Goal: Task Accomplishment & Management: Use online tool/utility

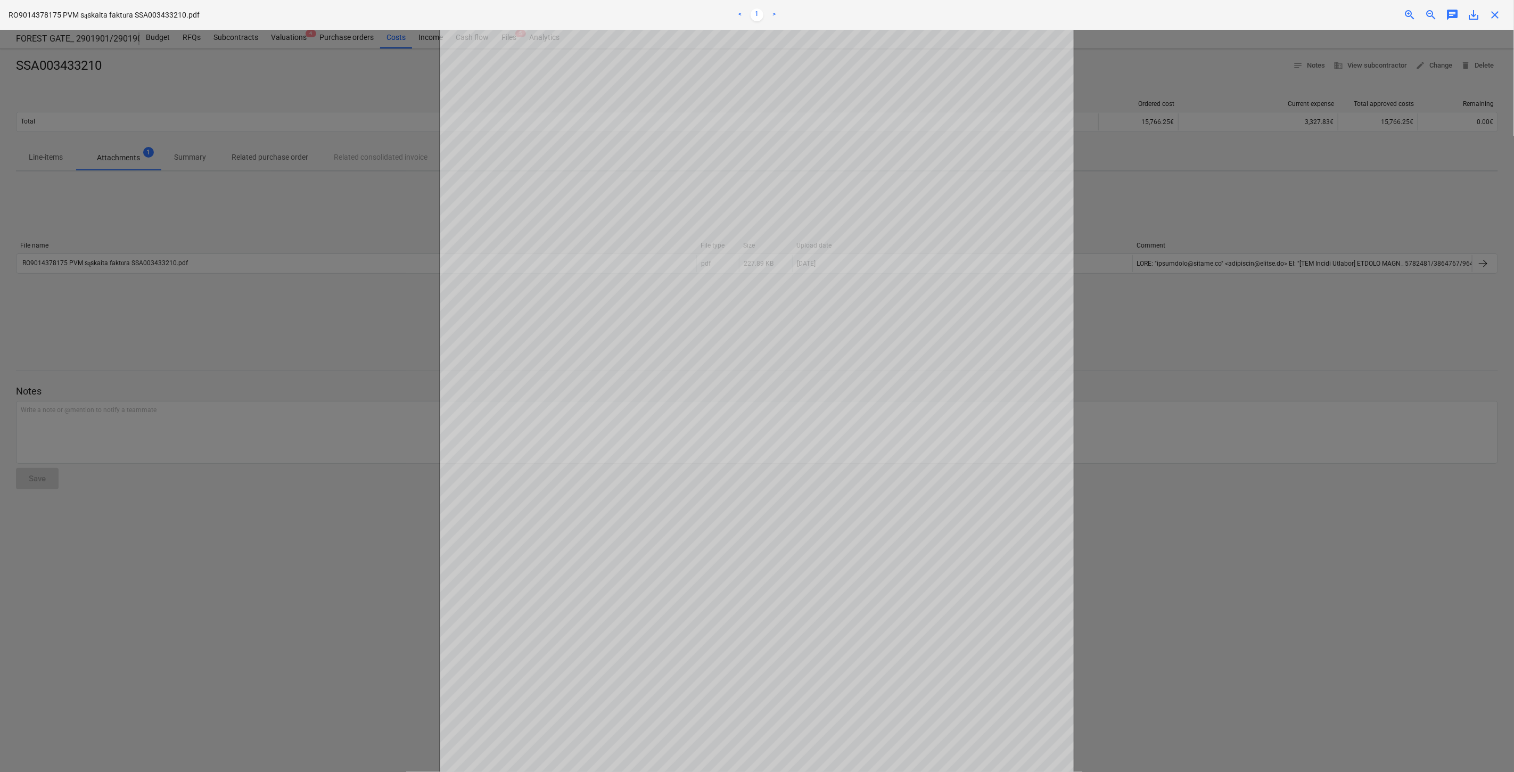
drag, startPoint x: 1493, startPoint y: 13, endPoint x: 1138, endPoint y: 12, distance: 355.5
click at [1493, 13] on span "close" at bounding box center [1494, 15] width 13 height 13
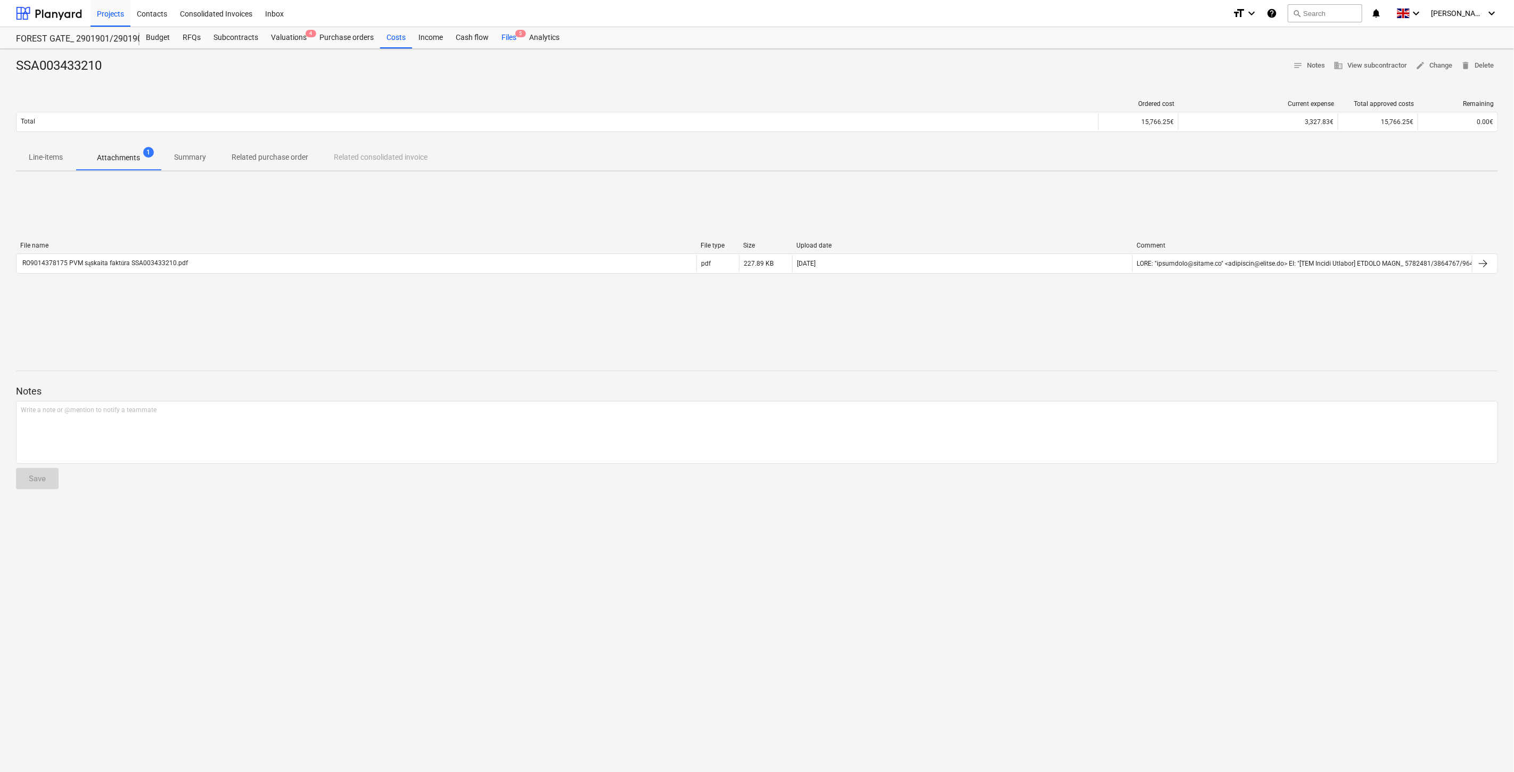
click at [499, 35] on div "Files 5" at bounding box center [509, 37] width 28 height 21
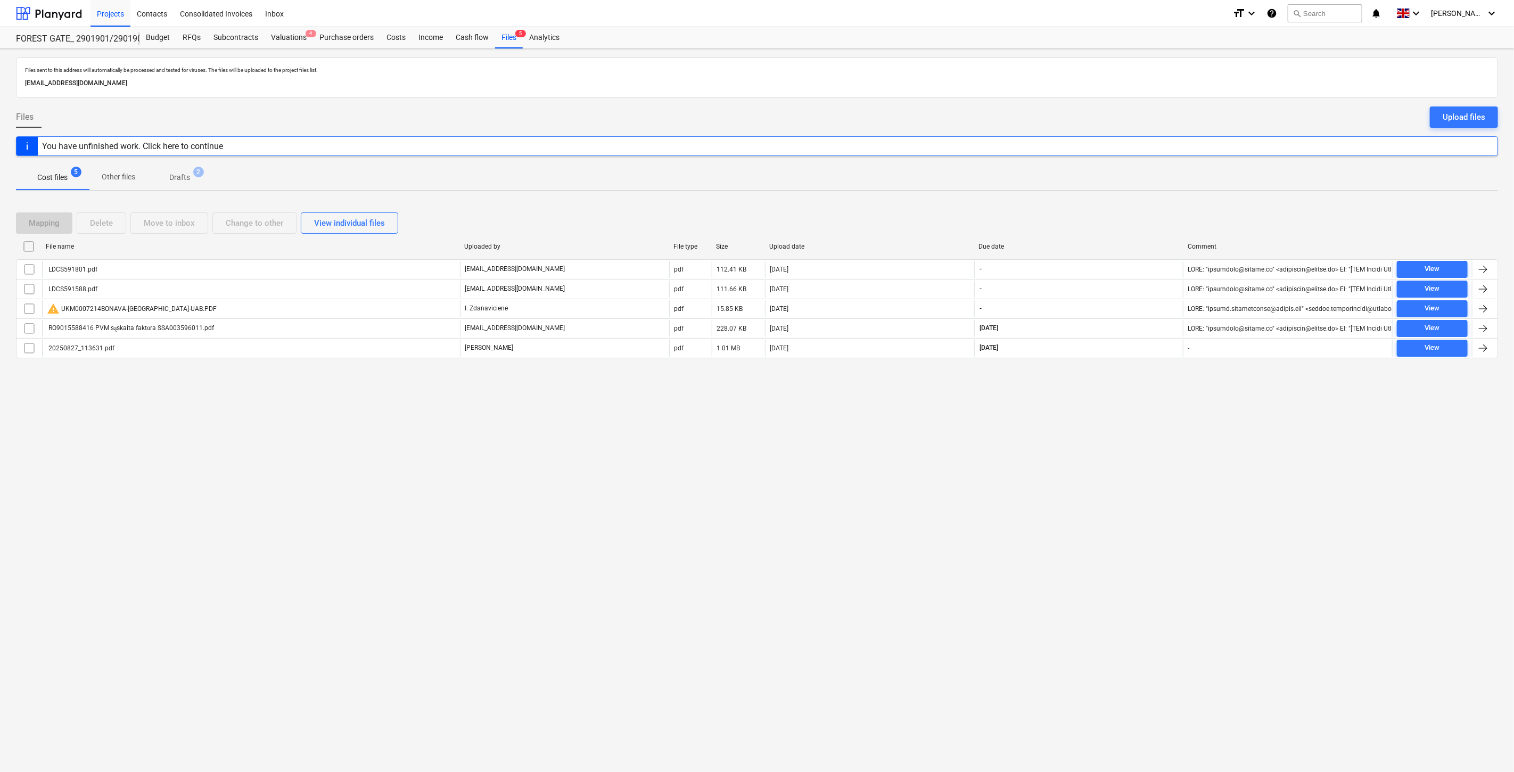
click at [1110, 481] on div "Files sent to this address will automatically be processed and tested for virus…" at bounding box center [757, 410] width 1514 height 723
click at [1130, 455] on div "Files sent to this address will automatically be processed and tested for virus…" at bounding box center [757, 410] width 1514 height 723
click at [1054, 398] on div "Files sent to this address will automatically be processed and tested for virus…" at bounding box center [757, 410] width 1514 height 723
click at [1056, 397] on div "Files sent to this address will automatically be processed and tested for virus…" at bounding box center [757, 410] width 1514 height 723
drag, startPoint x: 1120, startPoint y: 519, endPoint x: 1121, endPoint y: 514, distance: 5.4
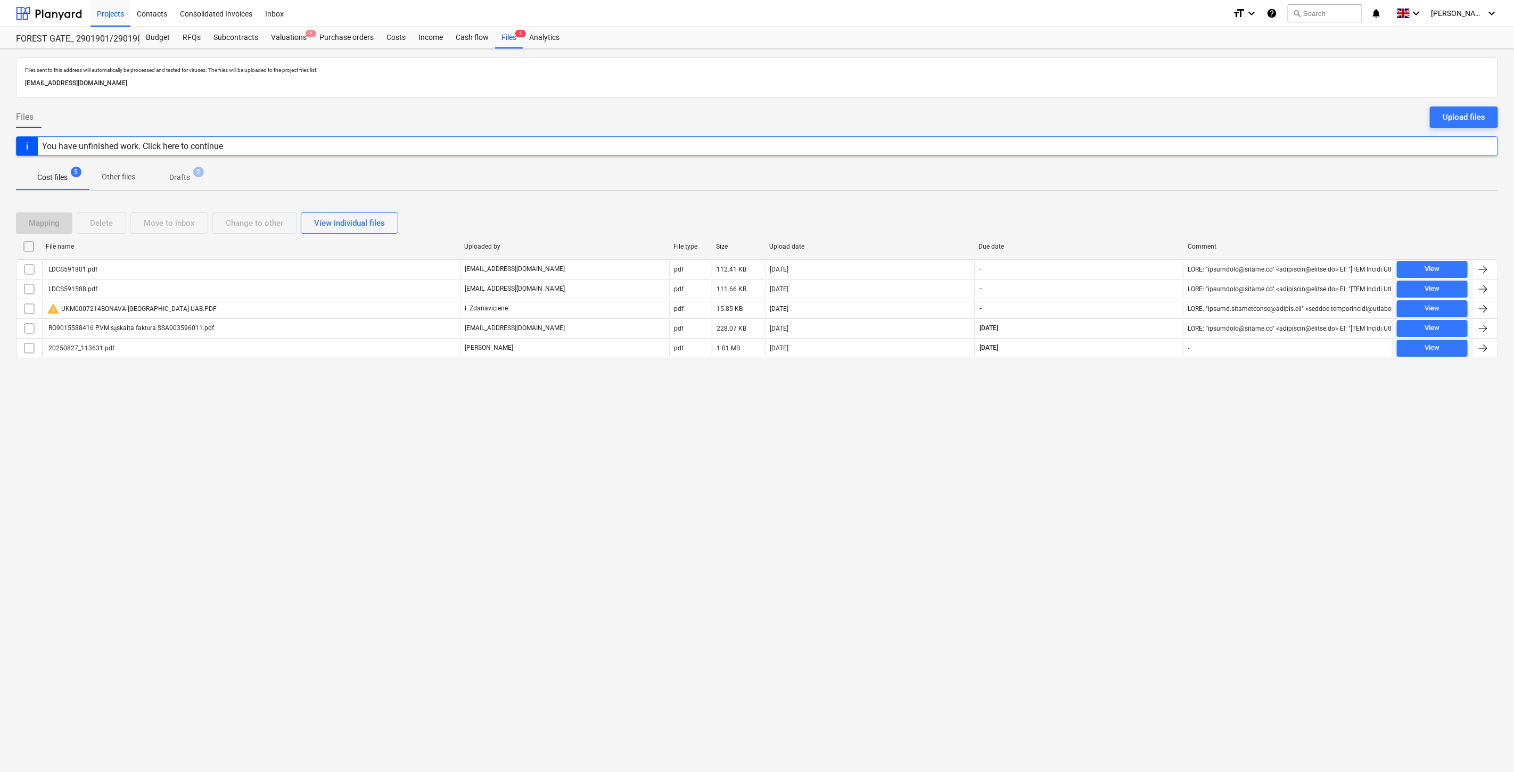
click at [1120, 518] on div "Files sent to this address will automatically be processed and tested for virus…" at bounding box center [757, 410] width 1514 height 723
click at [1141, 469] on div "Files sent to this address will automatically be processed and tested for virus…" at bounding box center [757, 410] width 1514 height 723
drag, startPoint x: 1145, startPoint y: 481, endPoint x: 1147, endPoint y: 467, distance: 14.1
click at [1145, 480] on div "Files sent to this address will automatically be processed and tested for virus…" at bounding box center [757, 410] width 1514 height 723
click at [1147, 467] on div "Files sent to this address will automatically be processed and tested for virus…" at bounding box center [757, 410] width 1514 height 723
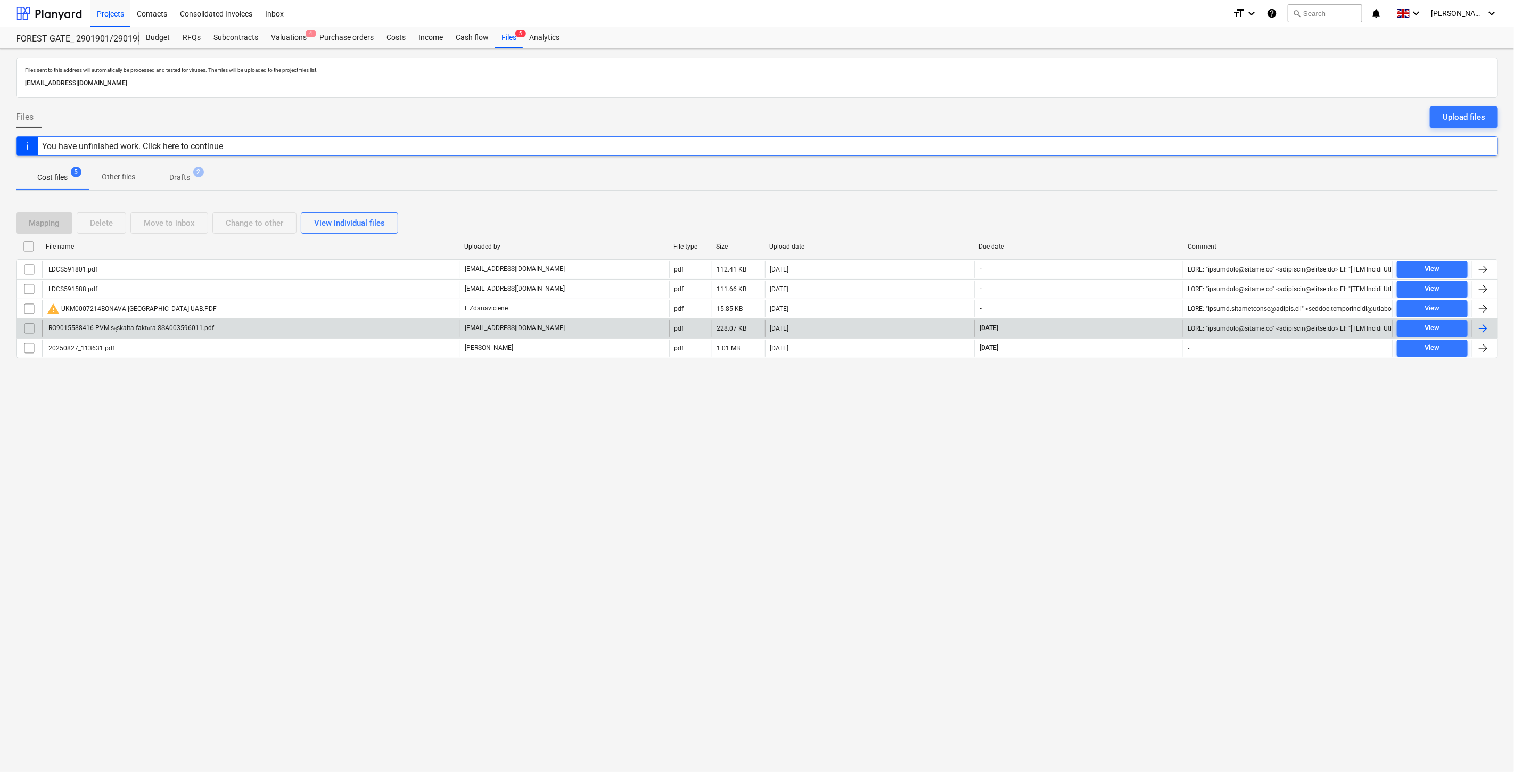
click at [386, 325] on div "RO9015588416 PVM sąskaita faktūra SSA003596011.pdf" at bounding box center [251, 328] width 418 height 17
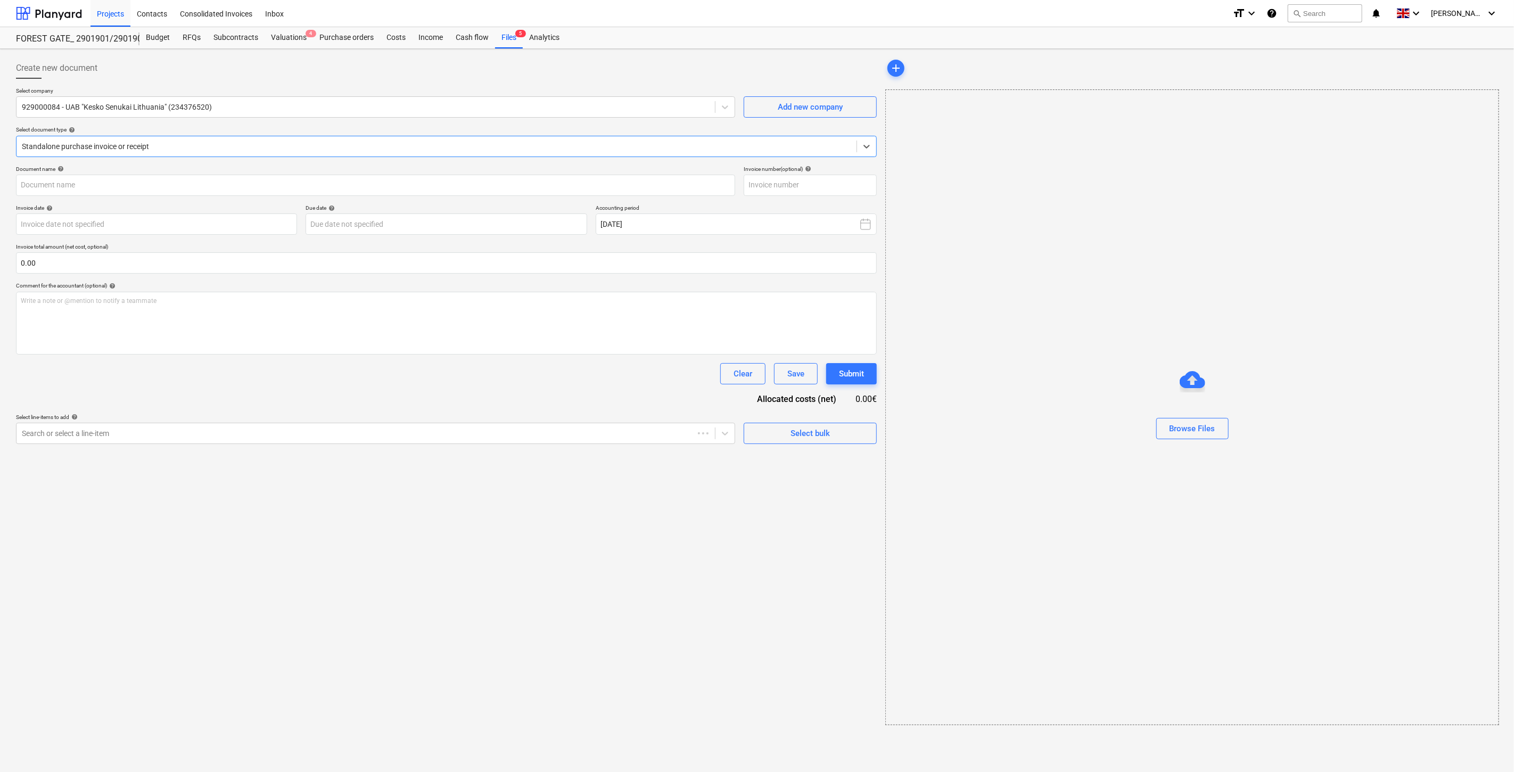
type input "SSA003596011"
type input "[DATE]"
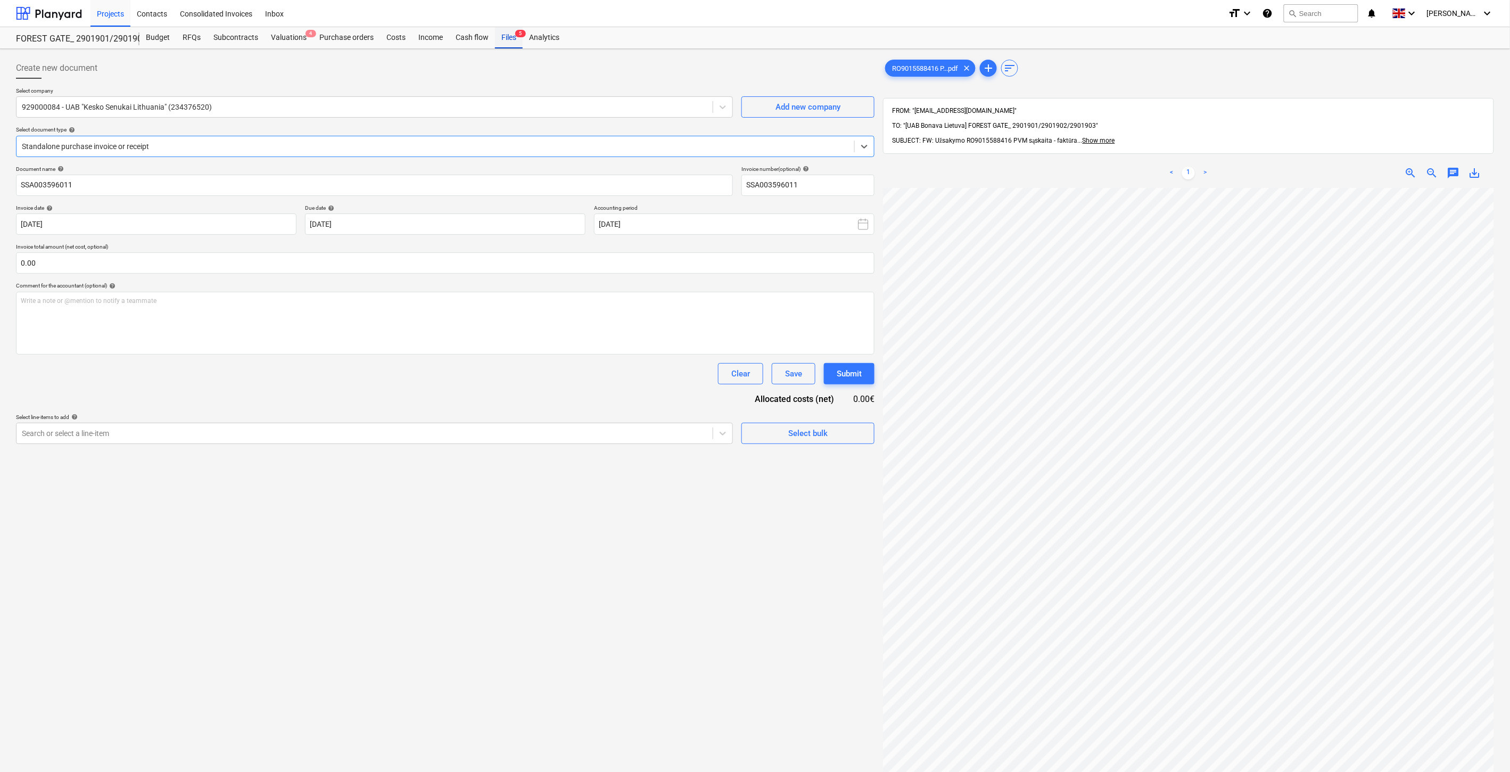
click at [506, 38] on div "Files 5" at bounding box center [509, 37] width 28 height 21
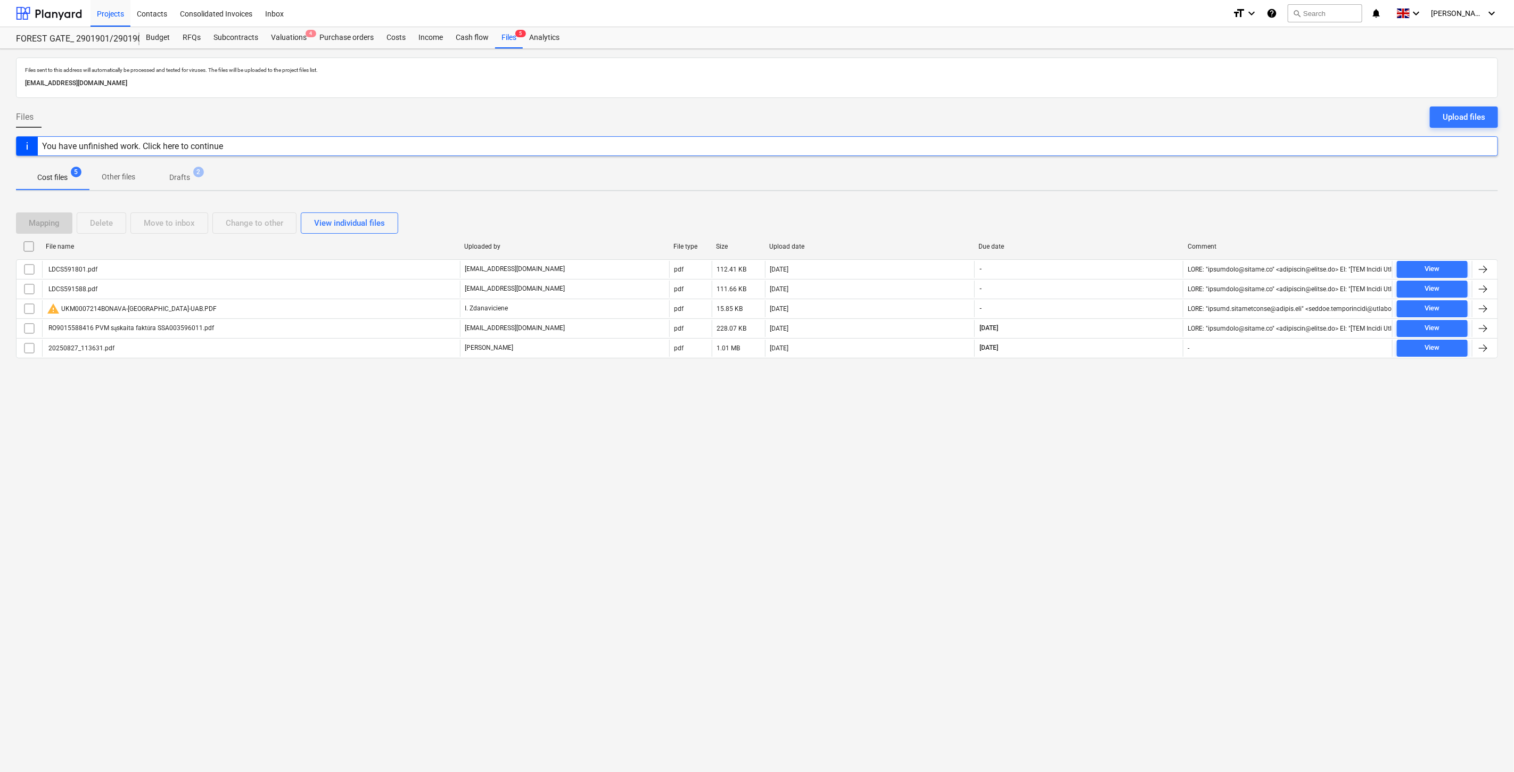
click at [1108, 462] on div "Files sent to this address will automatically be processed and tested for virus…" at bounding box center [757, 410] width 1514 height 723
click at [1122, 437] on div "Files sent to this address will automatically be processed and tested for virus…" at bounding box center [757, 410] width 1514 height 723
click at [1092, 508] on div "Files sent to this address will automatically be processed and tested for virus…" at bounding box center [757, 410] width 1514 height 723
click at [1100, 491] on div "Files sent to this address will automatically be processed and tested for virus…" at bounding box center [757, 410] width 1514 height 723
click at [1336, 14] on button "search Search" at bounding box center [1324, 13] width 75 height 18
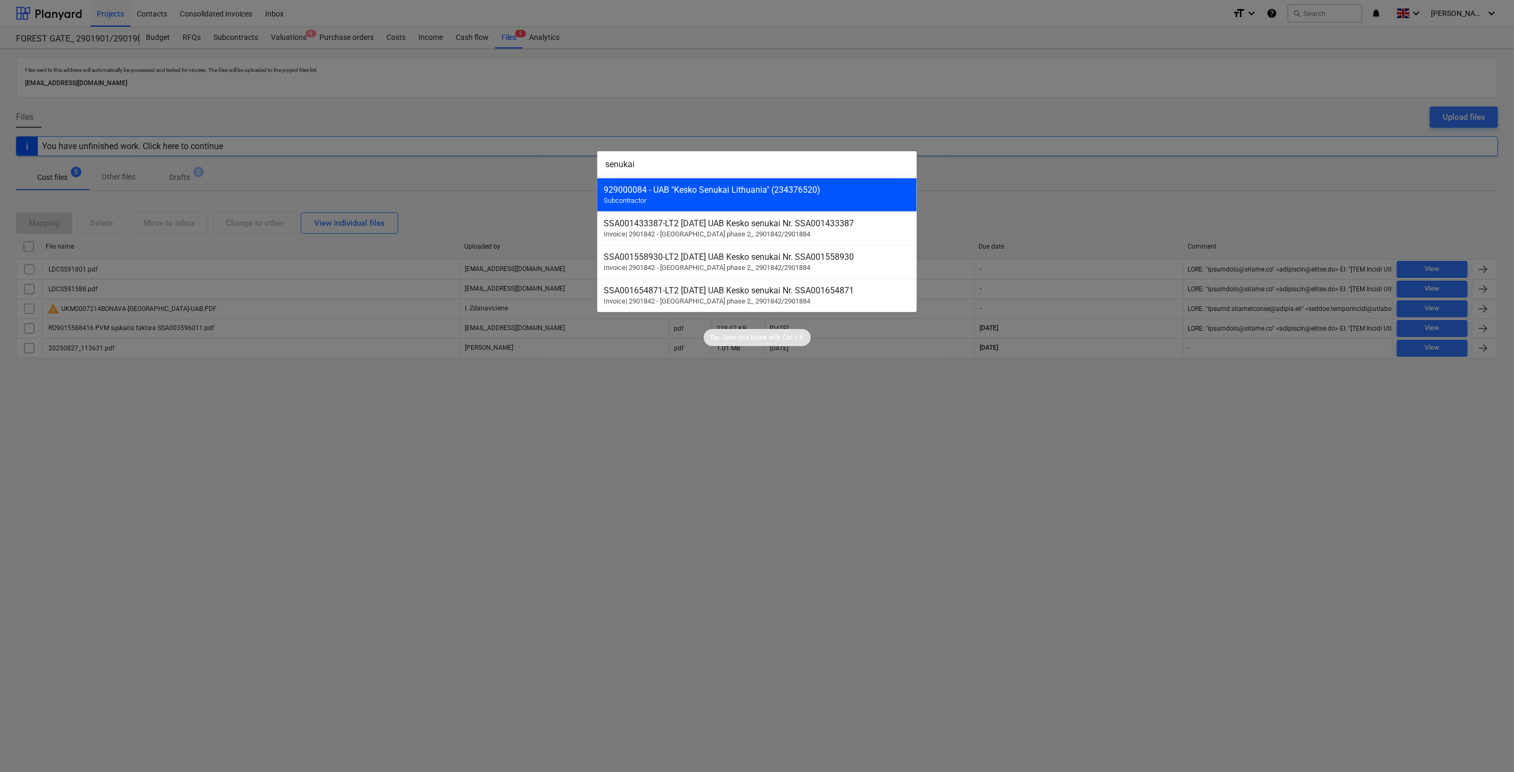
type input "senukai"
click at [746, 210] on div "929000084 - UAB "Kesko Senukai Lithuania" (234376520) Subcontractor" at bounding box center [756, 195] width 319 height 34
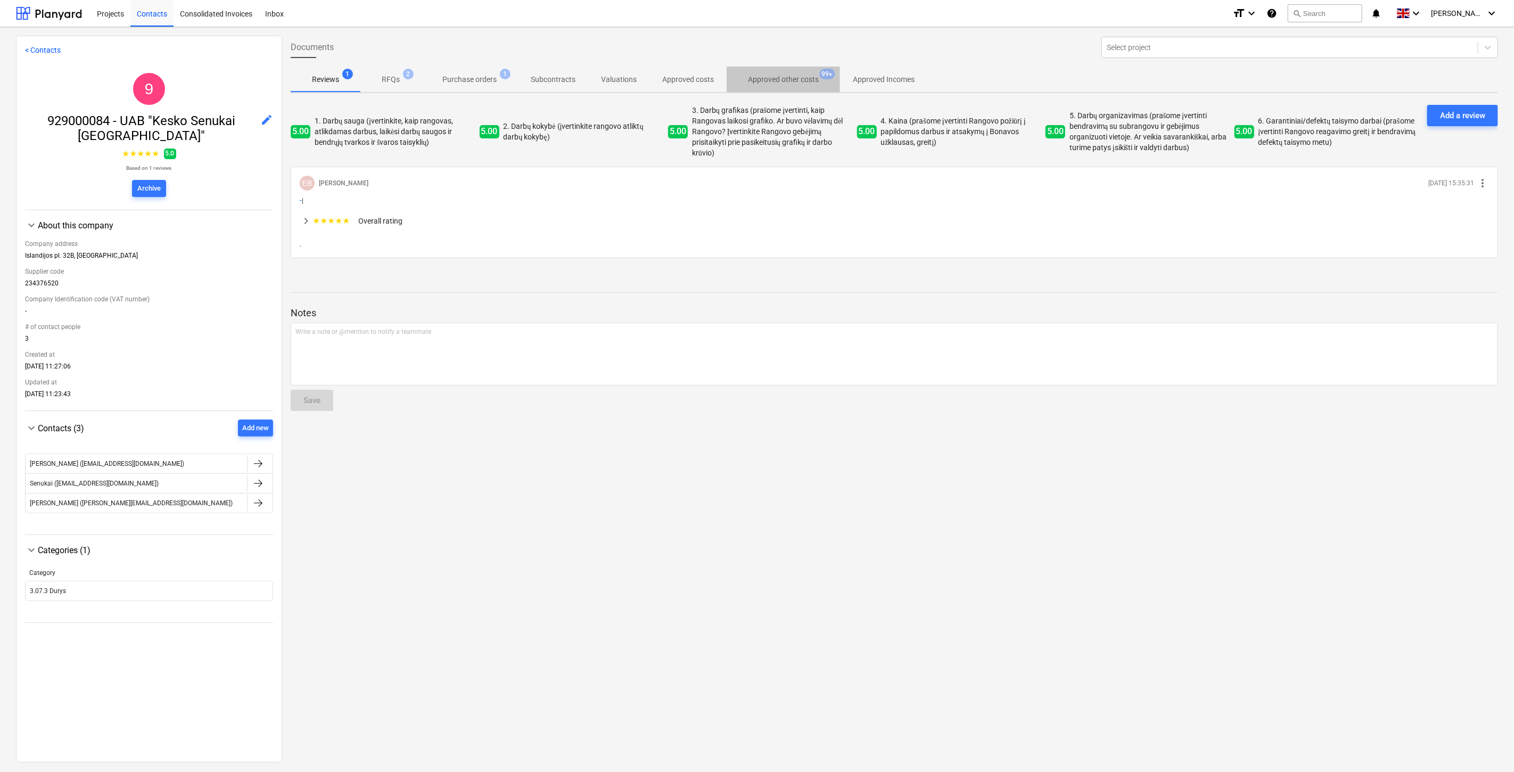
click at [776, 89] on button "Approved other costs 99+" at bounding box center [782, 80] width 113 height 26
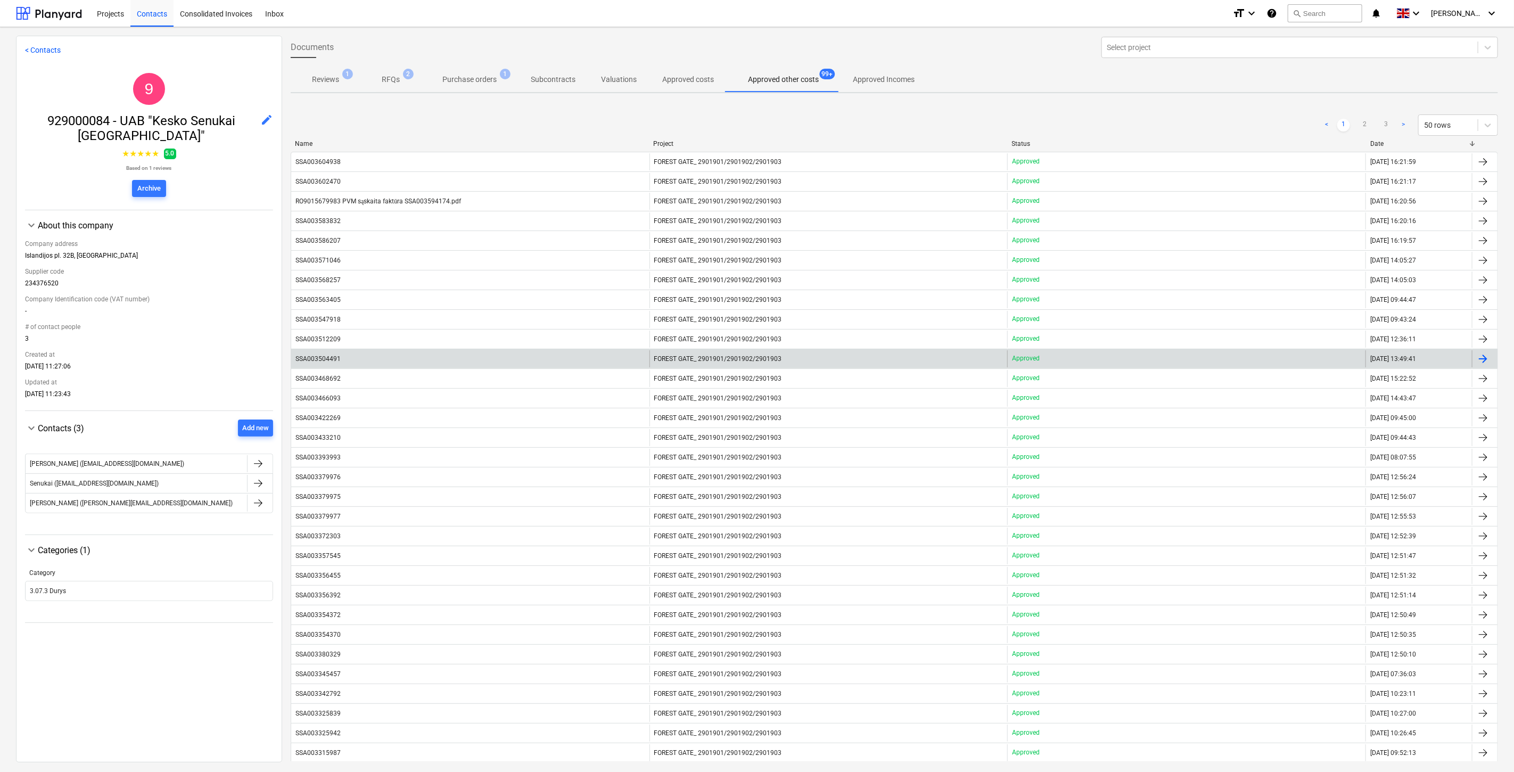
click at [459, 353] on div "SSA003504491" at bounding box center [470, 358] width 358 height 17
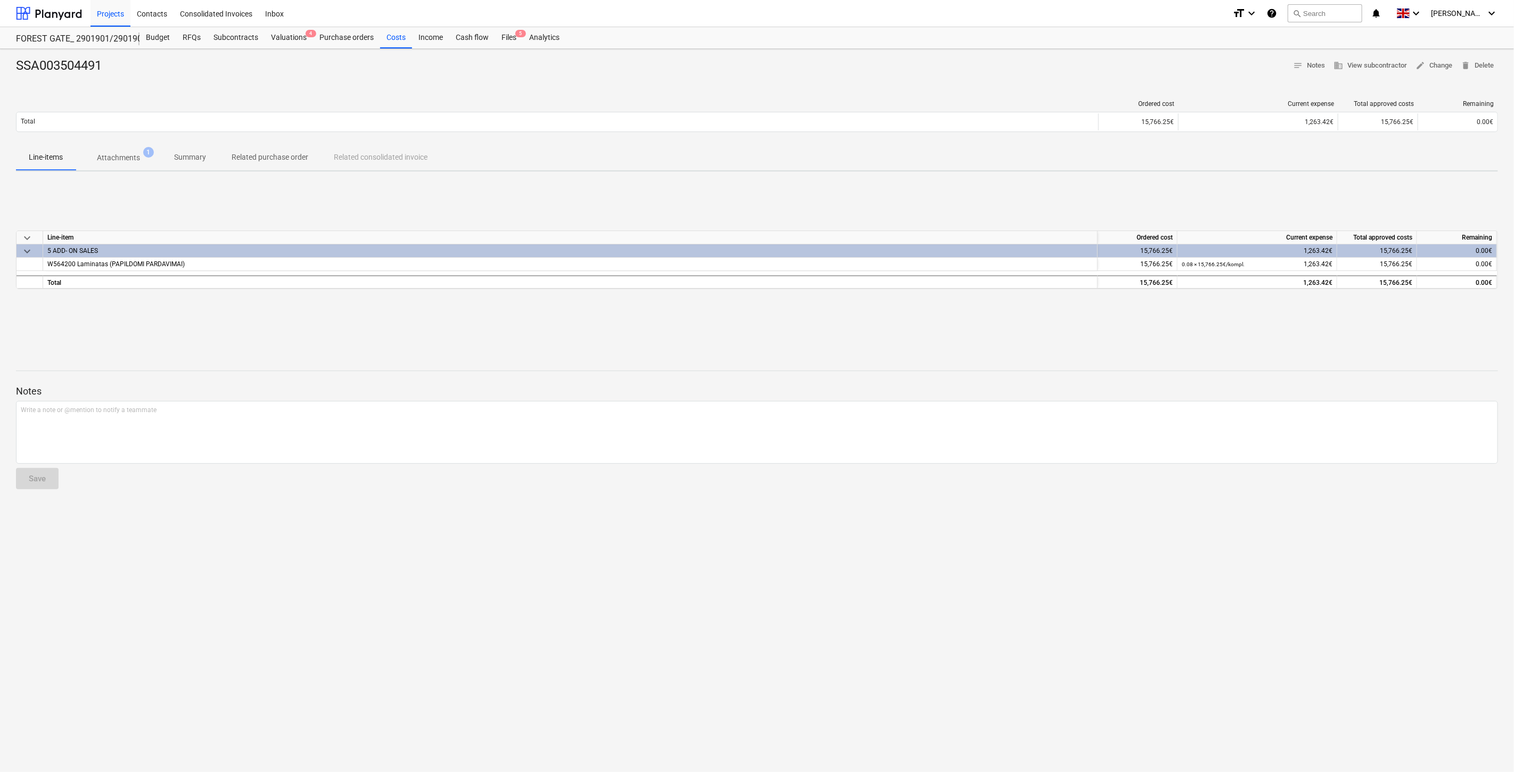
click at [99, 152] on p "Attachments" at bounding box center [118, 157] width 43 height 11
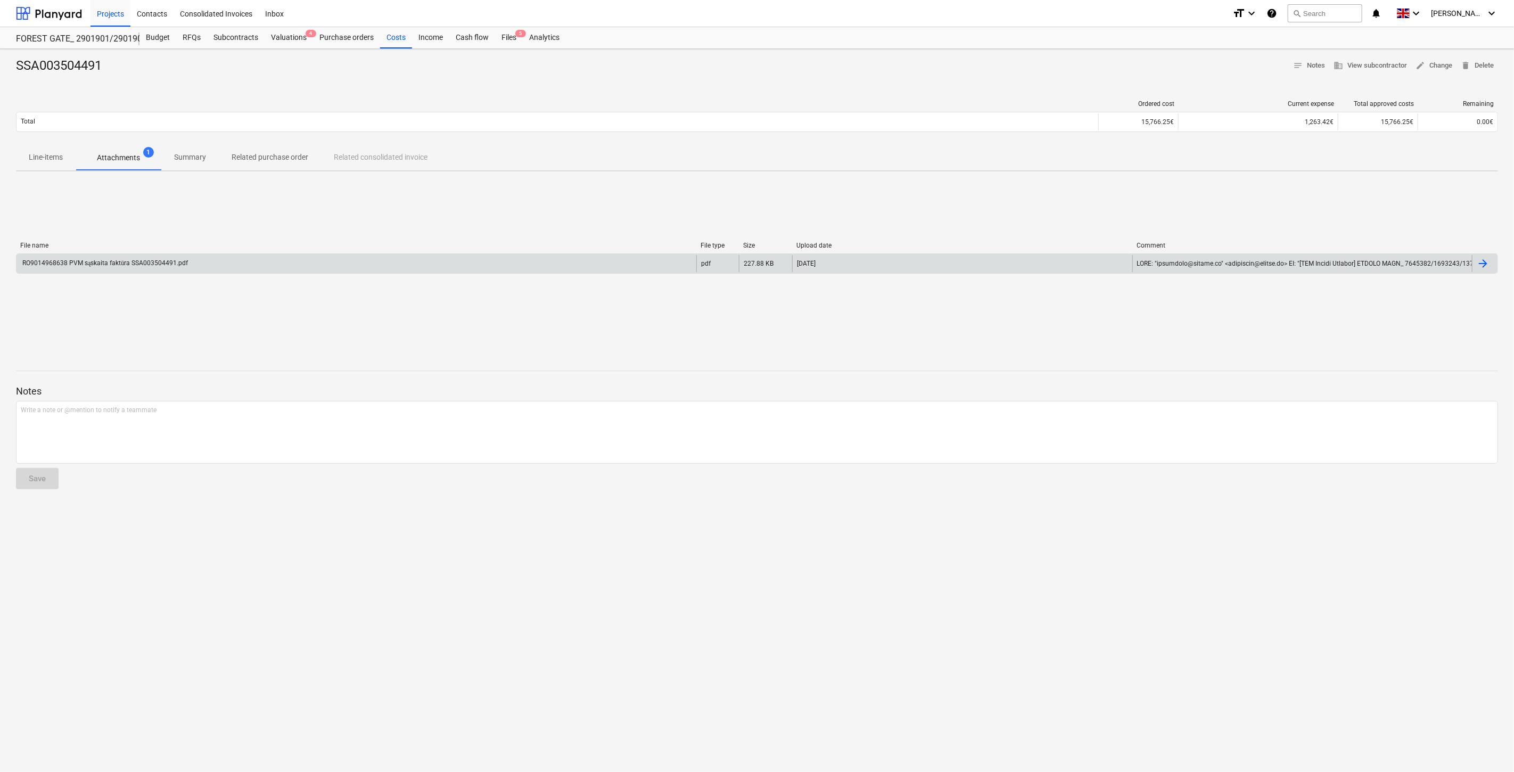
click at [152, 255] on div "RO9014968638 PVM sąskaita faktūra SSA003504491.pdf" at bounding box center [356, 263] width 680 height 17
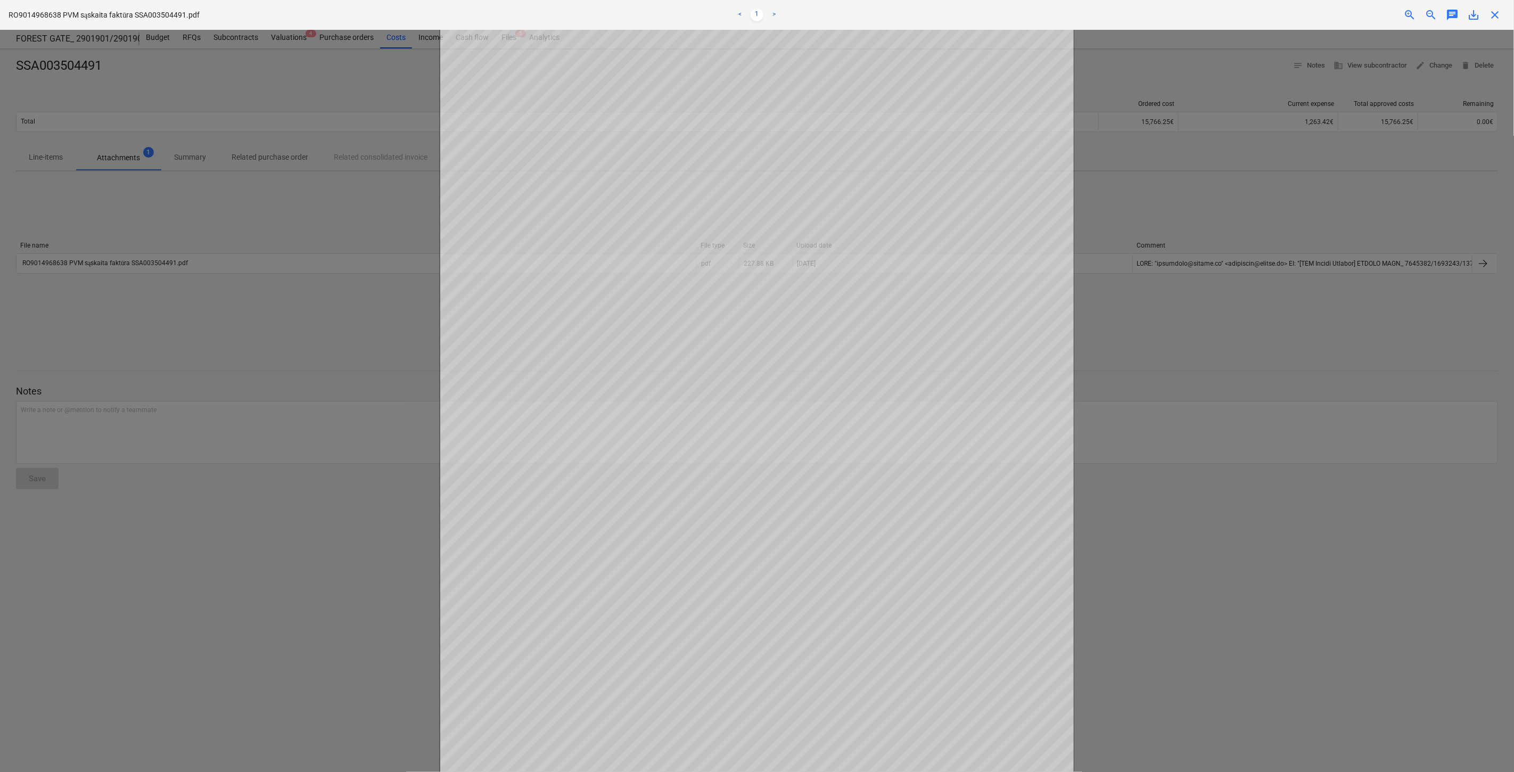
scroll to position [1, 0]
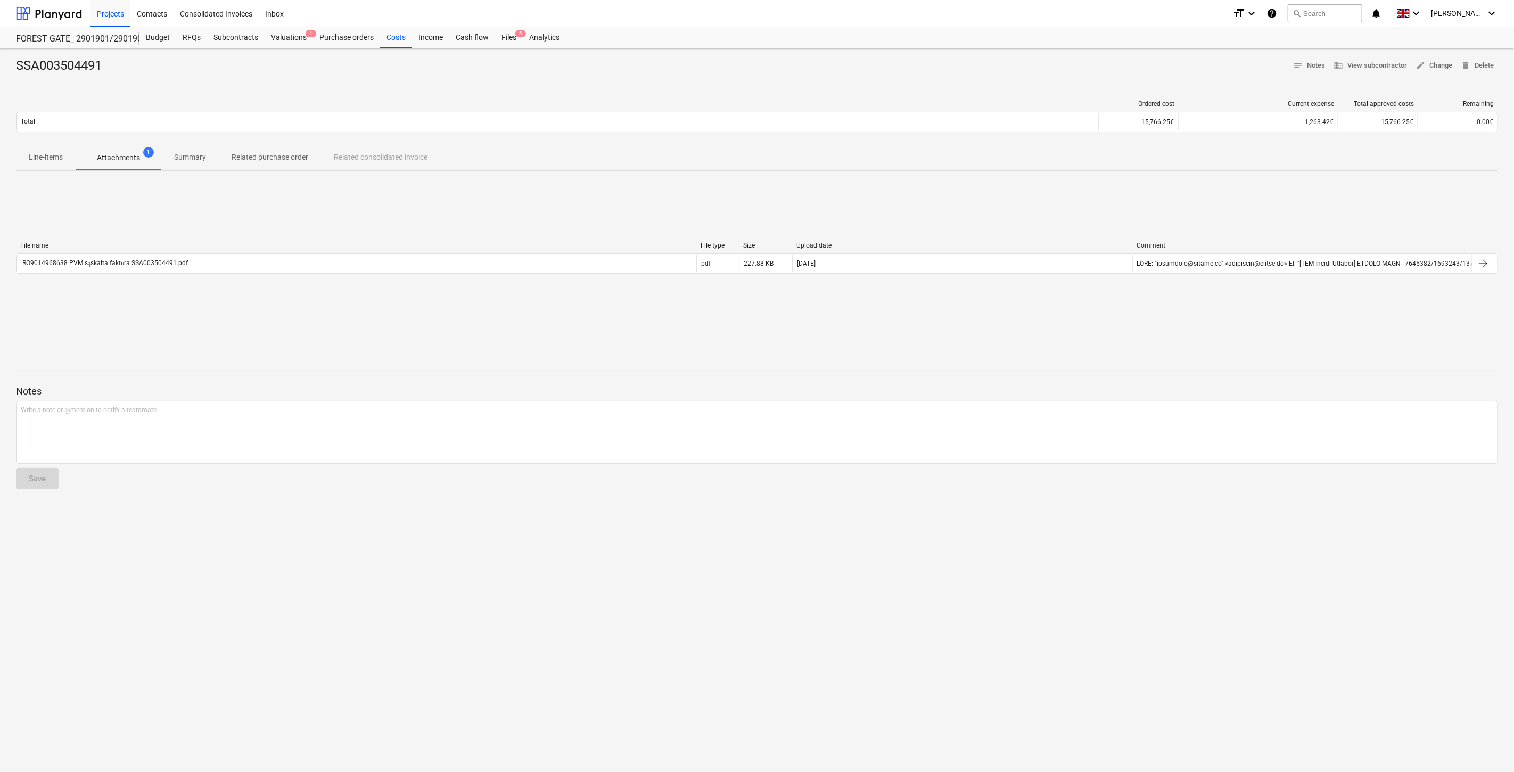
click at [1222, 357] on div at bounding box center [757, 361] width 1482 height 9
click at [1254, 331] on div "File name File type Size Upload date Comment RO9014968638 PVM sąskaita faktūra …" at bounding box center [757, 260] width 1482 height 160
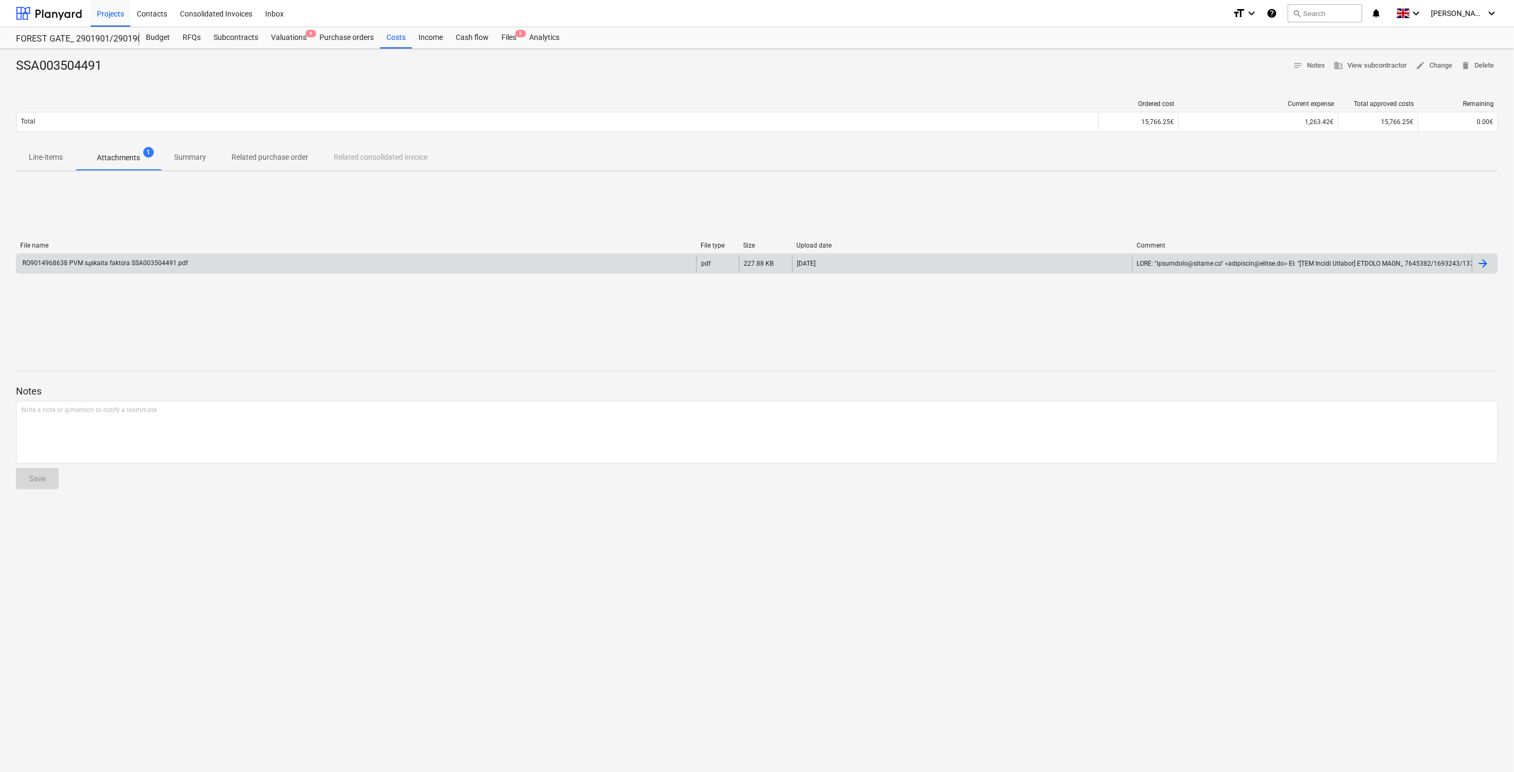
click at [156, 267] on div "RO9014968638 PVM sąskaita faktūra SSA003504491.pdf" at bounding box center [104, 263] width 167 height 8
click at [500, 41] on div "Files 5" at bounding box center [509, 37] width 28 height 21
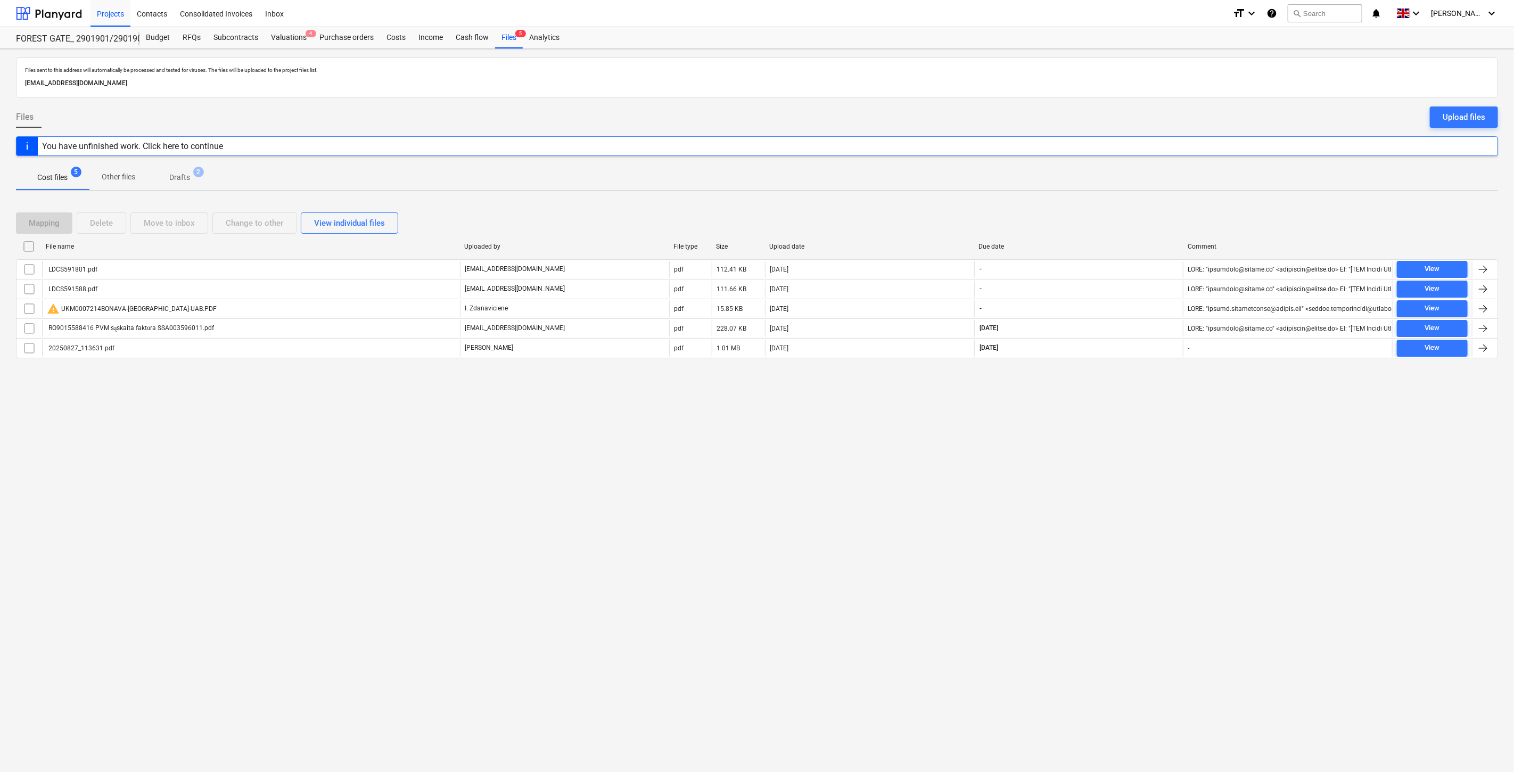
click at [724, 517] on div "Files sent to this address will automatically be processed and tested for virus…" at bounding box center [757, 410] width 1514 height 723
click at [1106, 514] on div "Files sent to this address will automatically be processed and tested for virus…" at bounding box center [757, 410] width 1514 height 723
click at [1121, 464] on div "Files sent to this address will automatically be processed and tested for virus…" at bounding box center [757, 410] width 1514 height 723
